Goal: Task Accomplishment & Management: Manage account settings

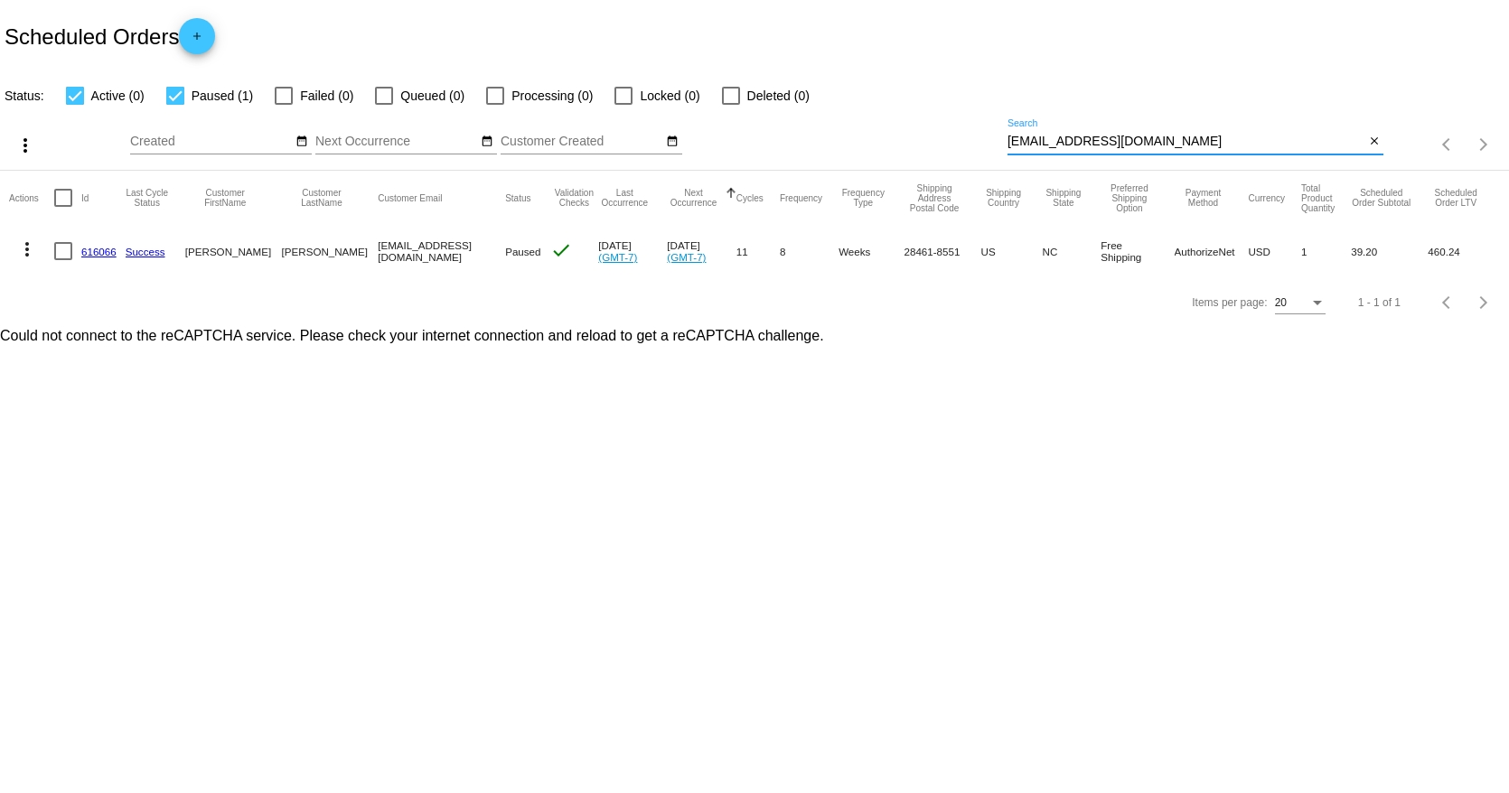
click at [1061, 145] on input "[EMAIL_ADDRESS][DOMAIN_NAME]" at bounding box center [1185, 142] width 357 height 14
paste input "[EMAIL_ADDRESS][DOMAIN_NAME]"
type input "[EMAIL_ADDRESS][DOMAIN_NAME]"
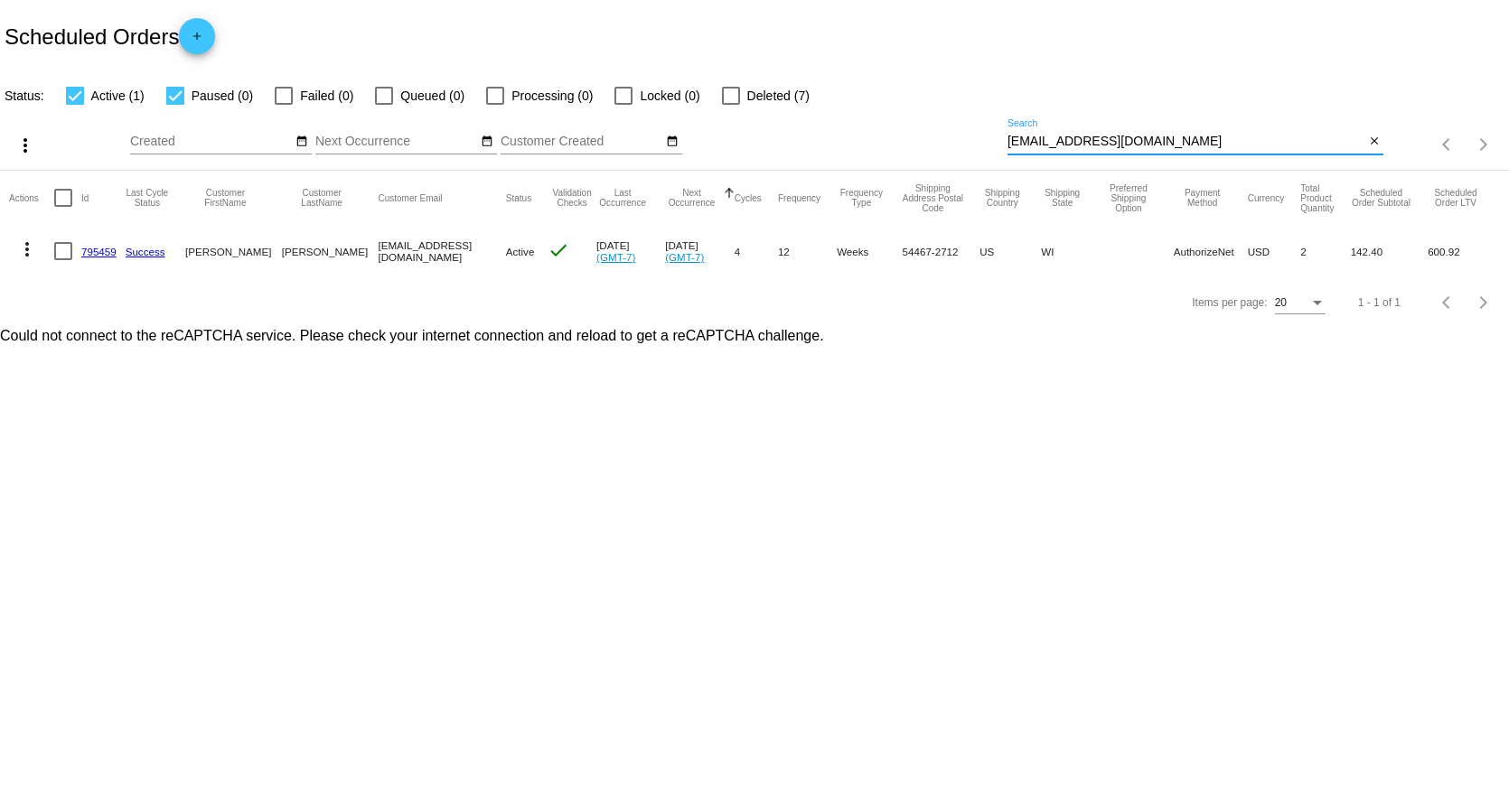
click at [96, 248] on link "795459" at bounding box center [98, 252] width 35 height 12
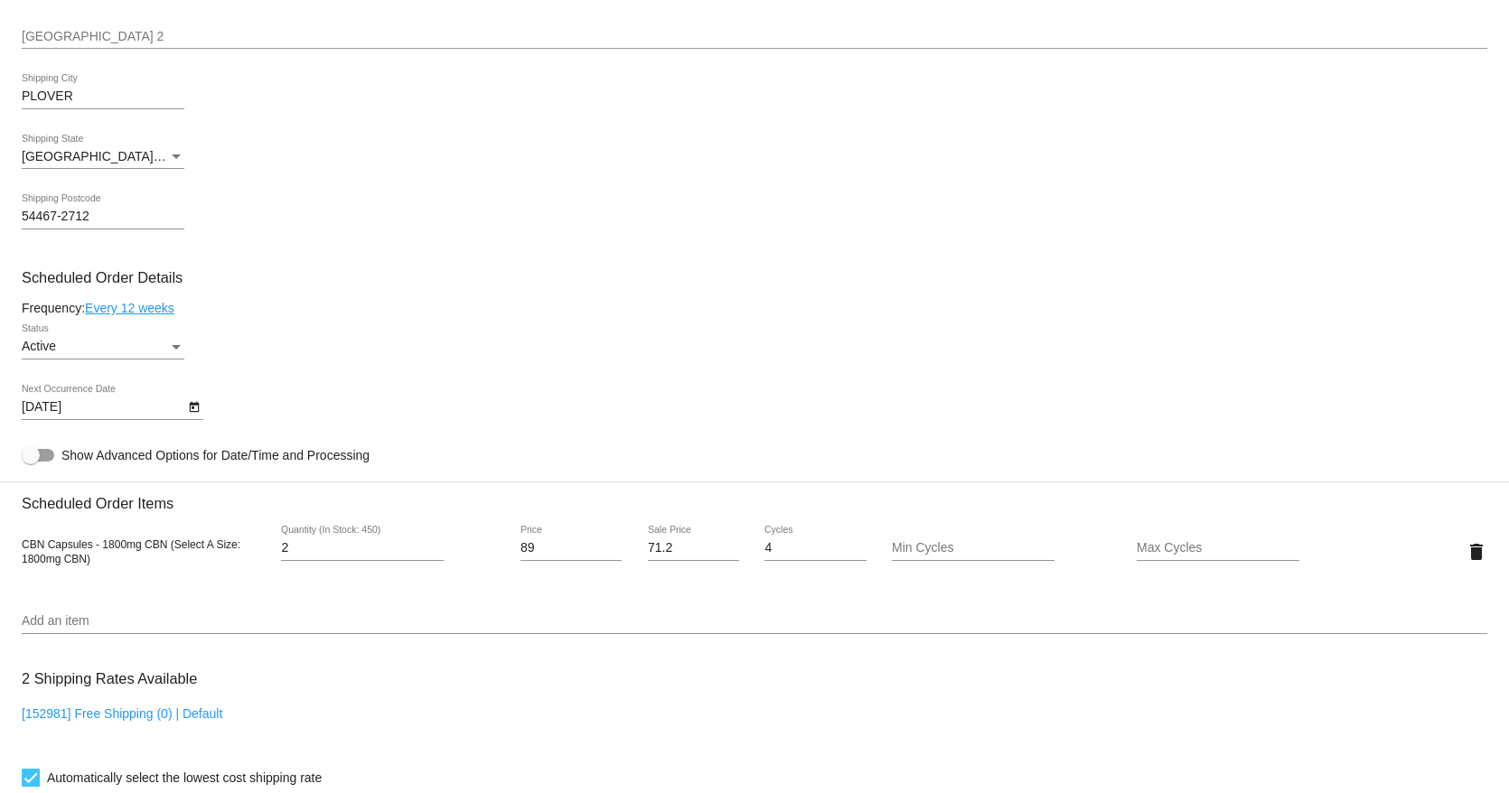
scroll to position [924, 0]
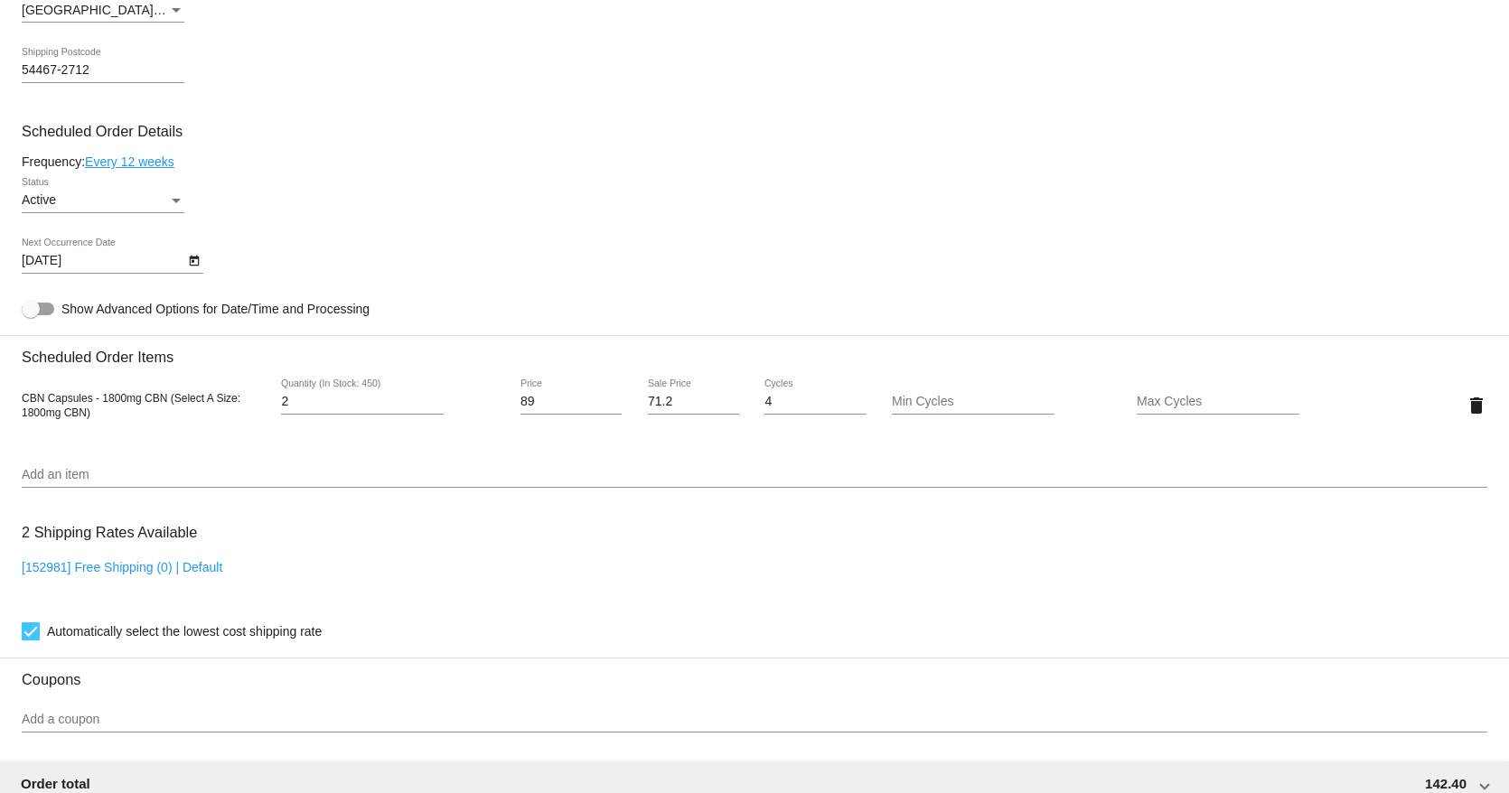
click at [744, 443] on div "CBN Capsules - 1800mg CBN (Select A Size: 1800mg CBN) 2 Quantity (In Stock: 450…" at bounding box center [754, 405] width 1465 height 79
click at [150, 194] on div "Active" at bounding box center [95, 200] width 146 height 14
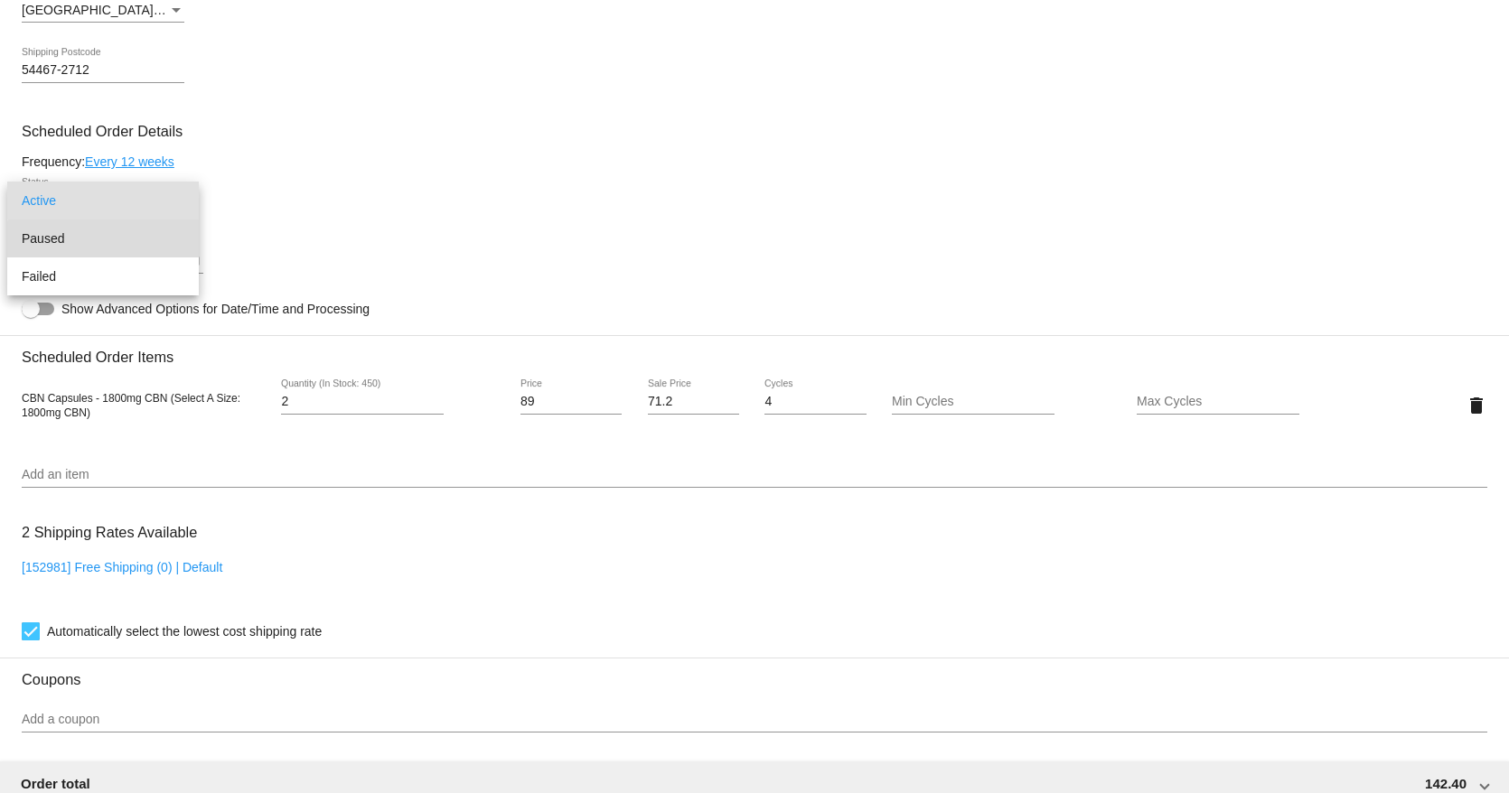
click at [133, 248] on span "Paused" at bounding box center [103, 239] width 163 height 38
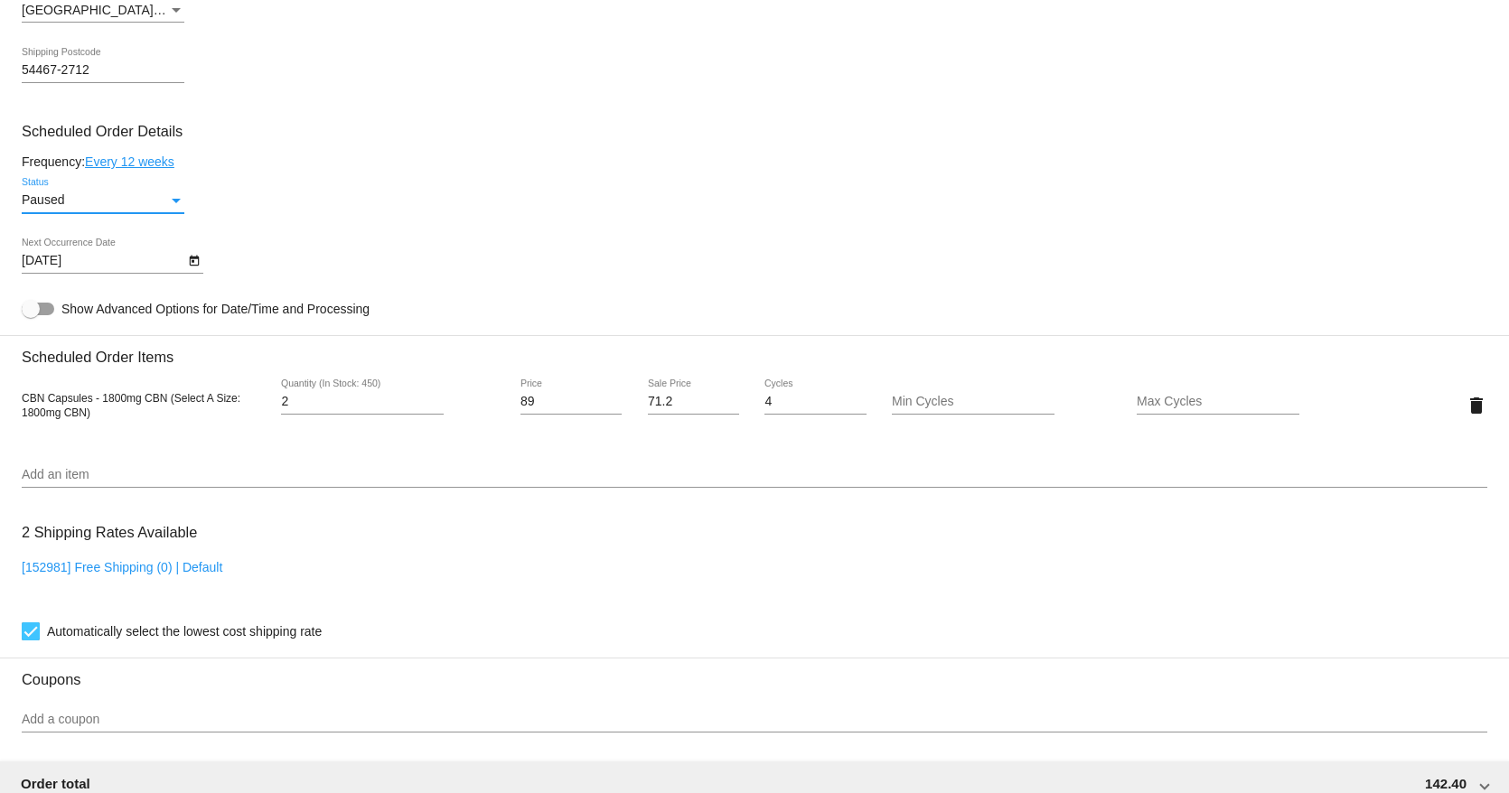
scroll to position [1413, 0]
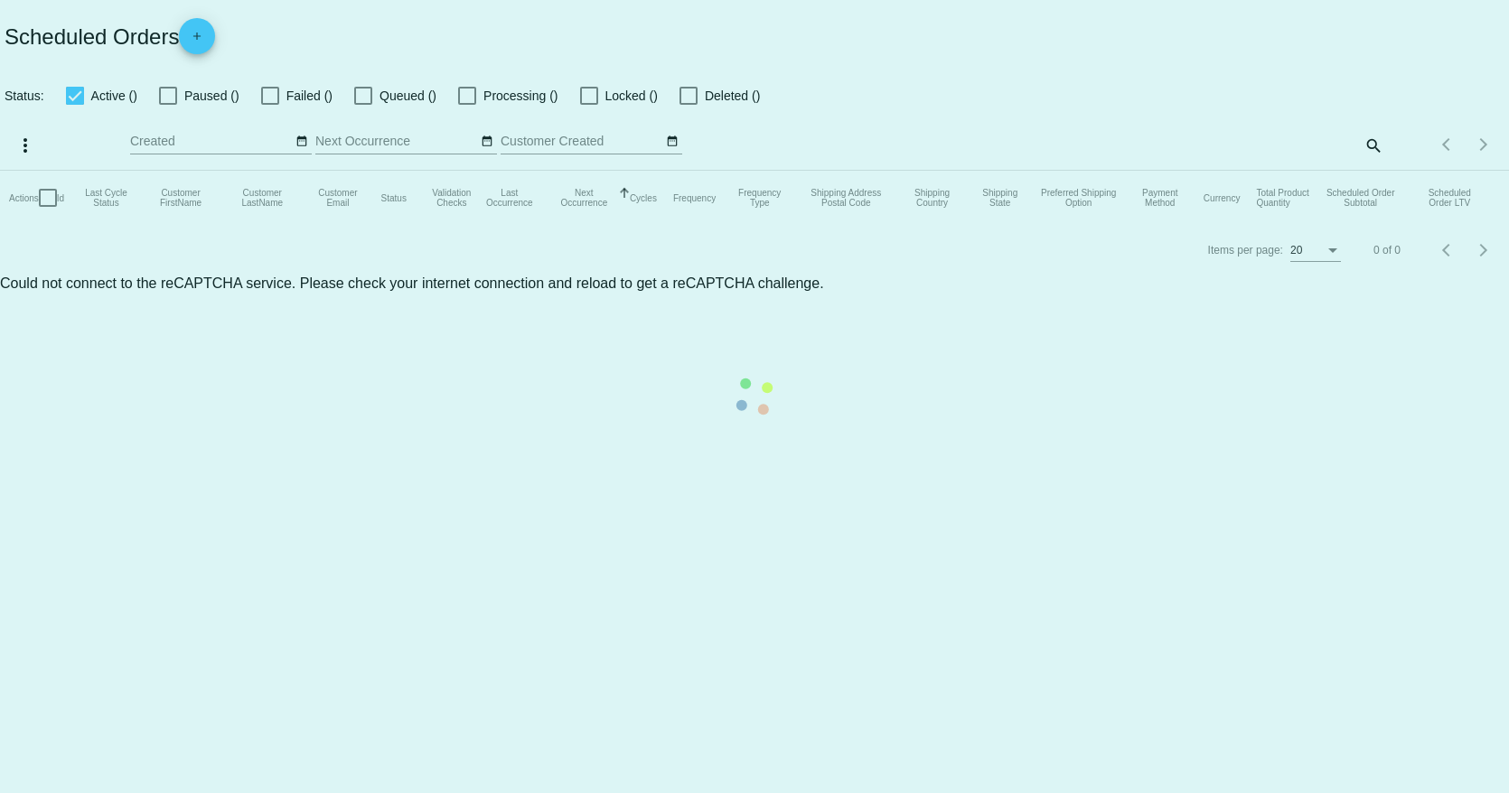
checkbox input "true"
